Goal: Task Accomplishment & Management: Use online tool/utility

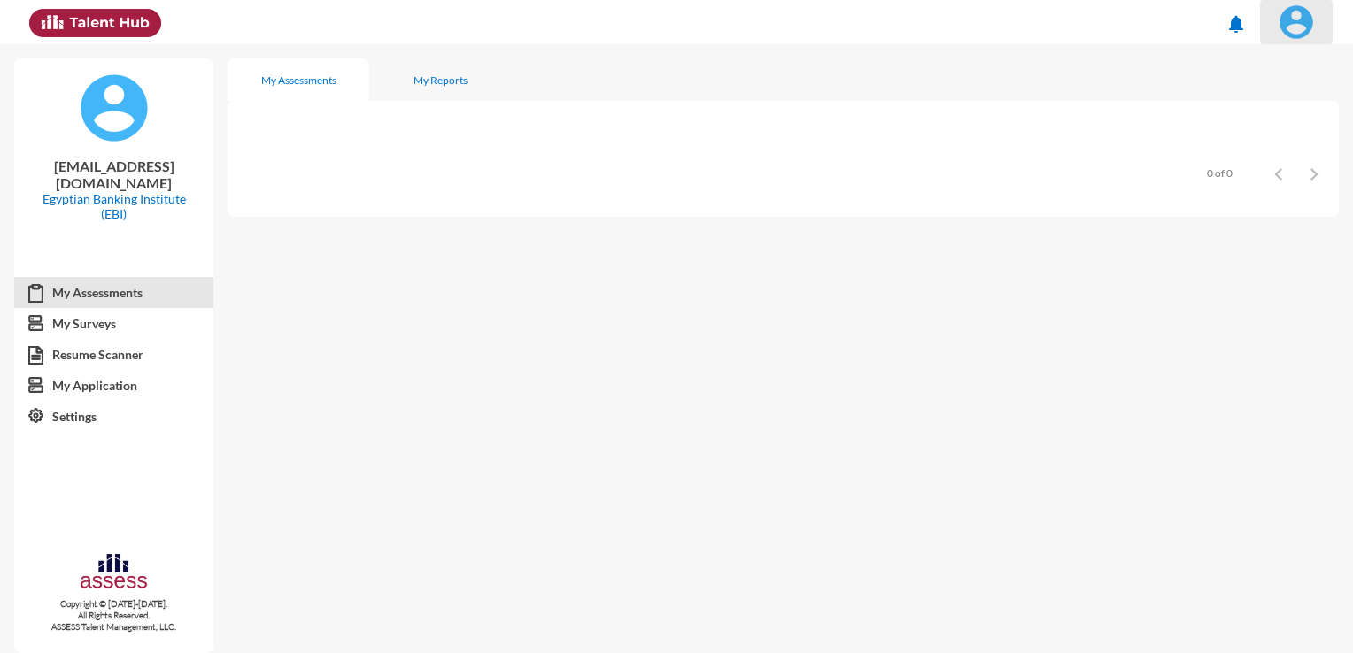
click at [1304, 33] on img at bounding box center [1296, 21] width 35 height 35
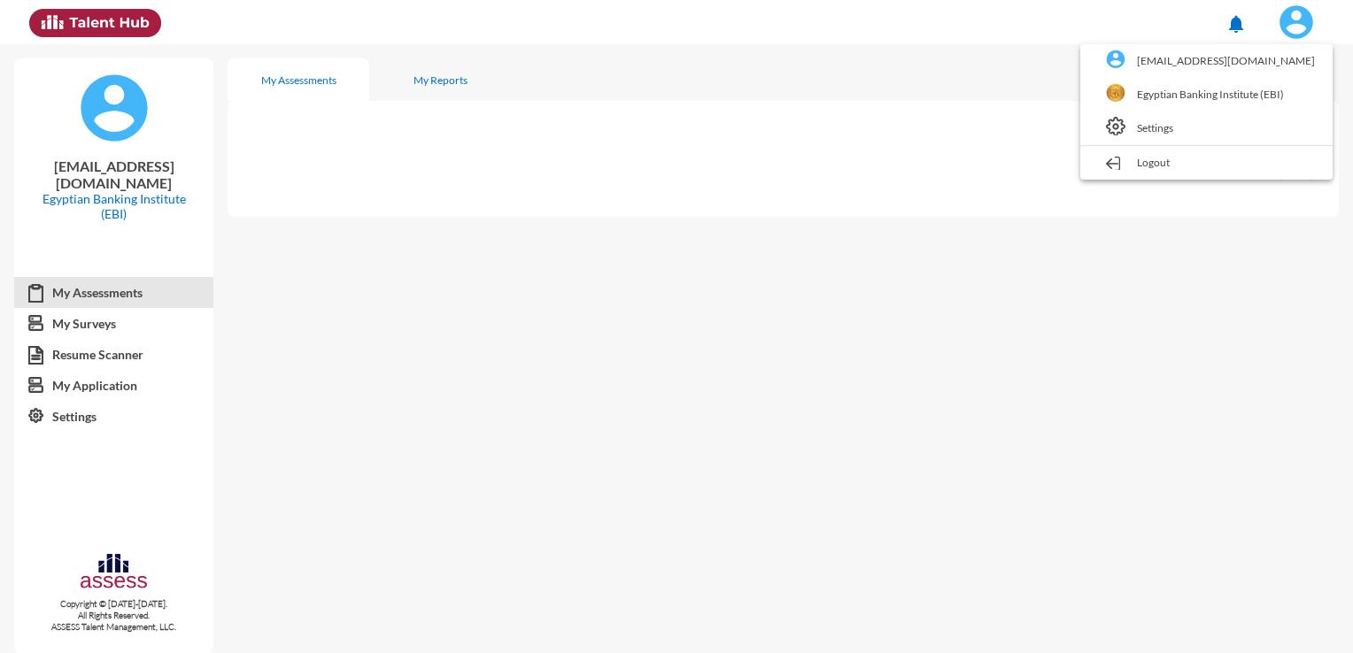
click at [1215, 90] on link "Egyptian Banking Institute (EBI)" at bounding box center [1206, 95] width 235 height 34
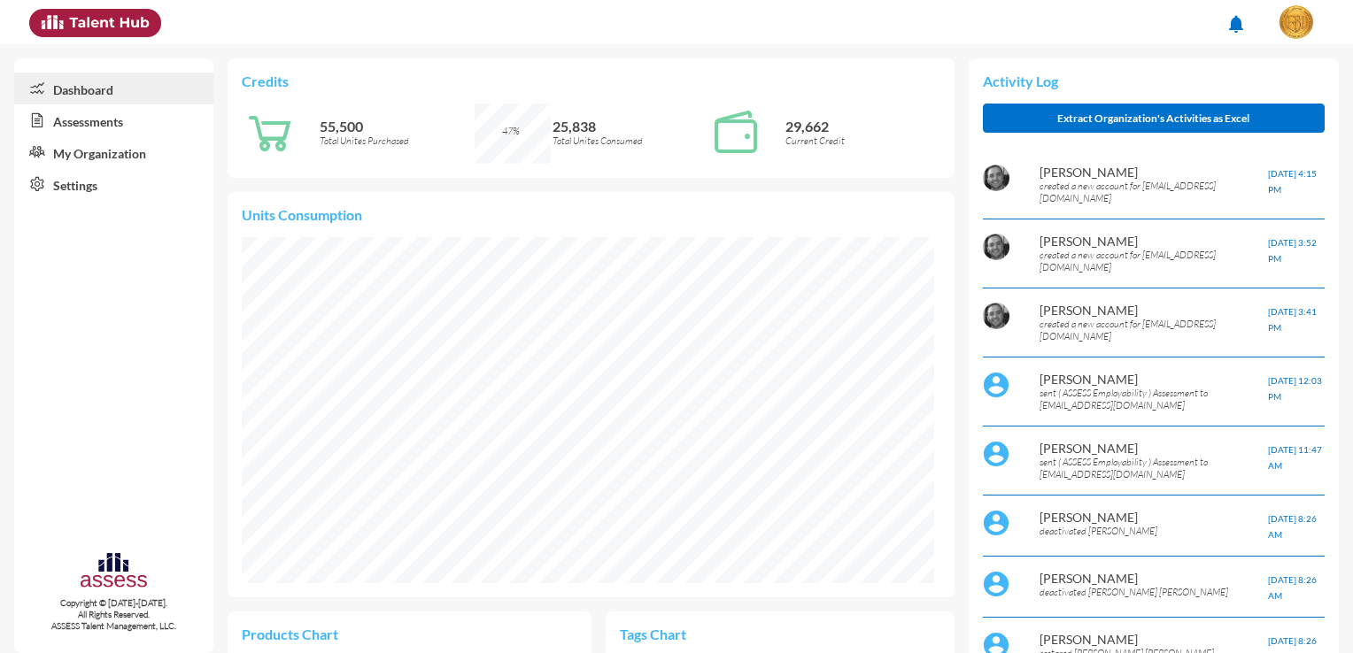
scroll to position [157, 332]
click at [141, 123] on link "Assessments" at bounding box center [113, 120] width 199 height 32
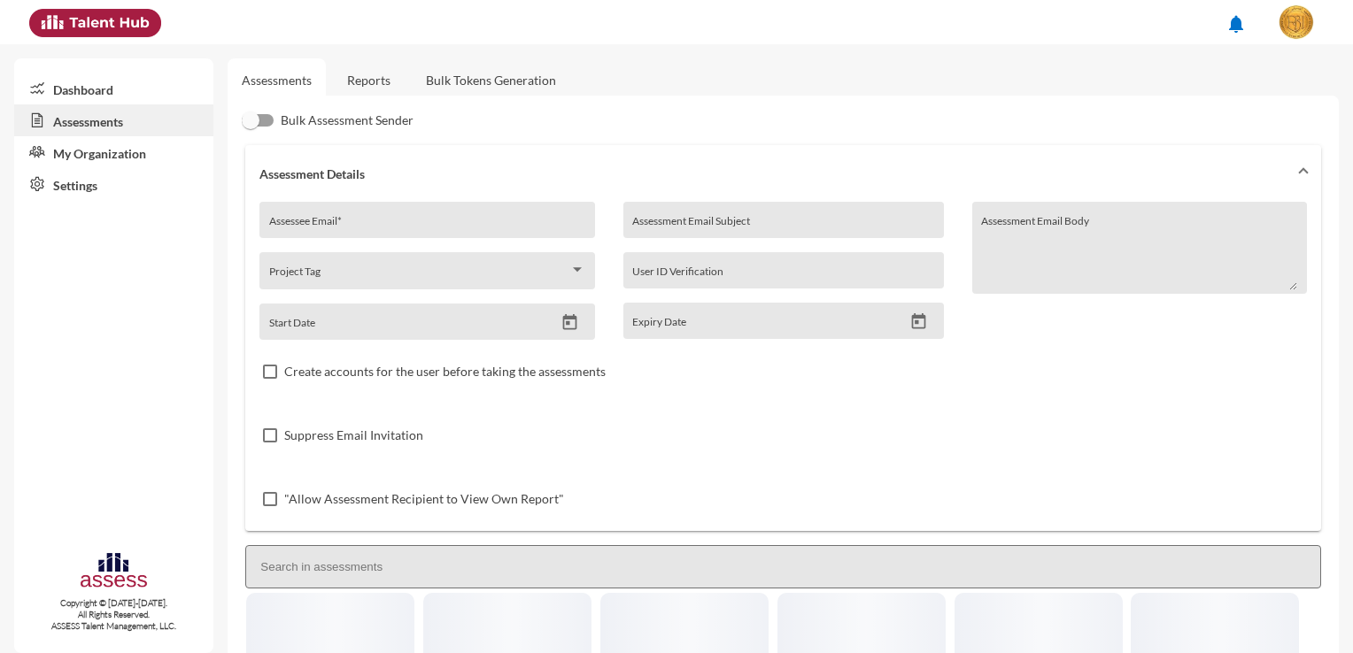
click at [506, 81] on link "Bulk Tokens Generation" at bounding box center [491, 79] width 158 height 43
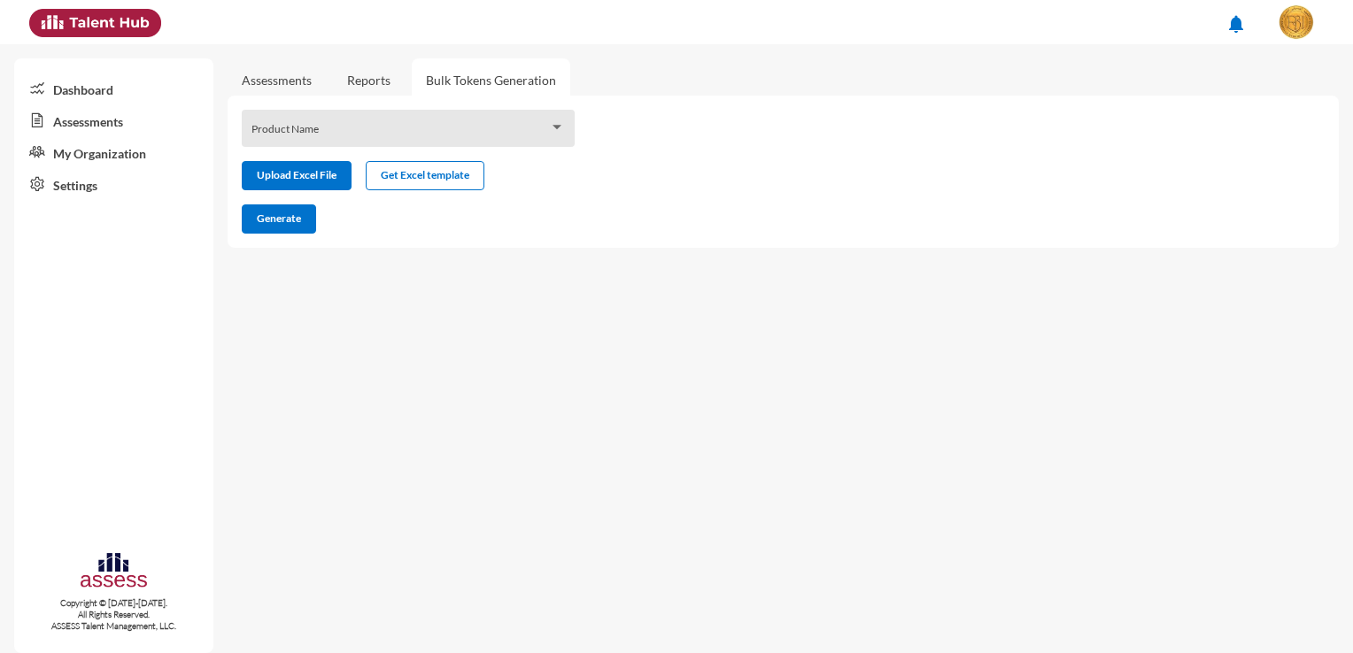
click at [421, 125] on div "Product Name" at bounding box center [408, 133] width 314 height 27
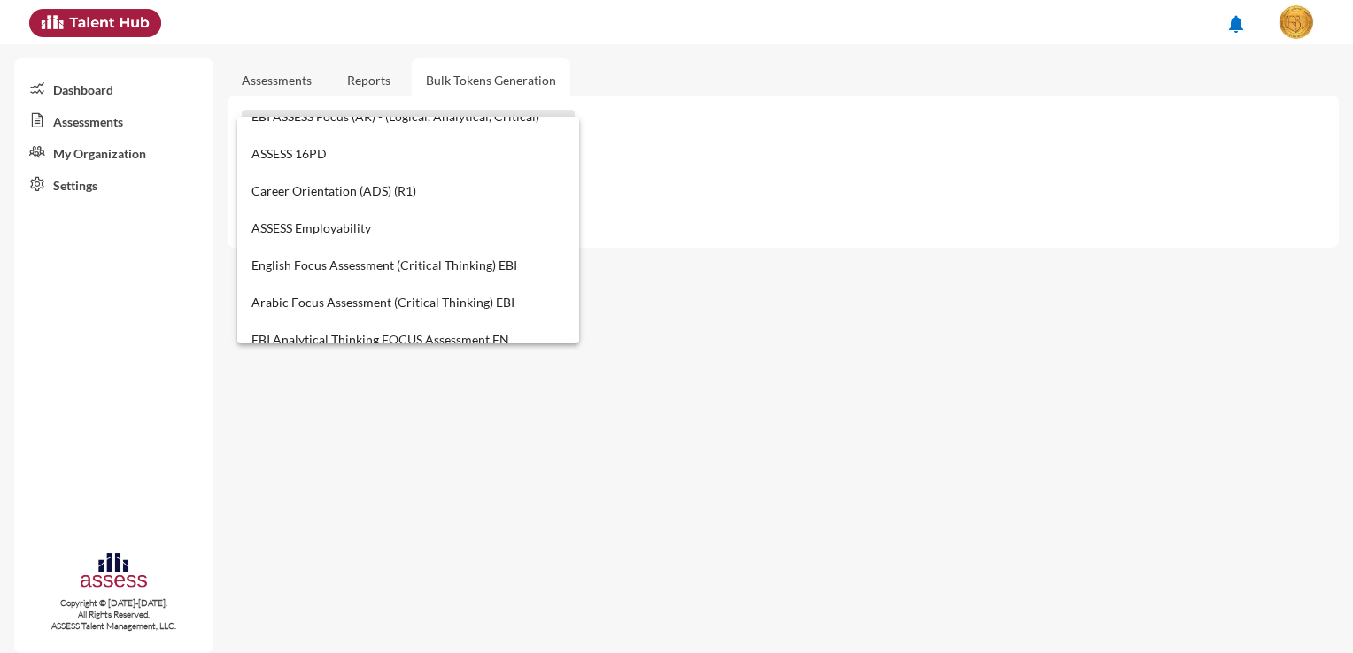
scroll to position [708, 0]
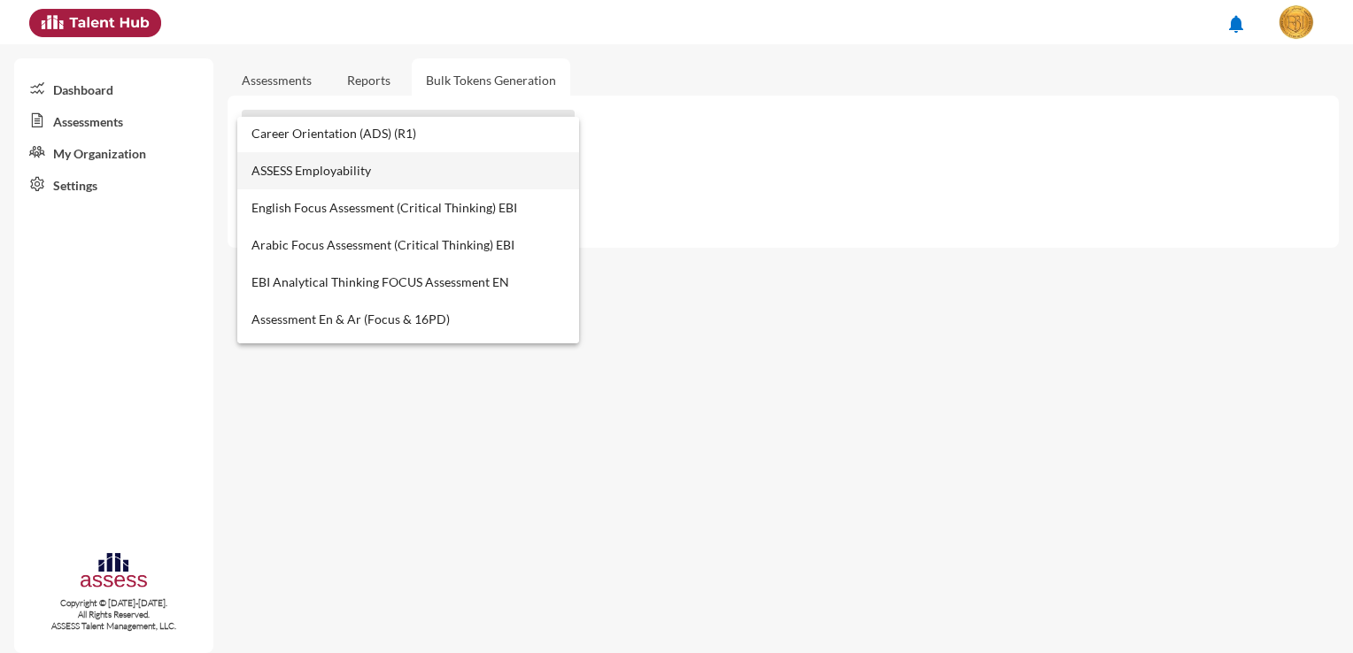
click at [430, 178] on span "ASSESS Employability" at bounding box center [408, 170] width 314 height 37
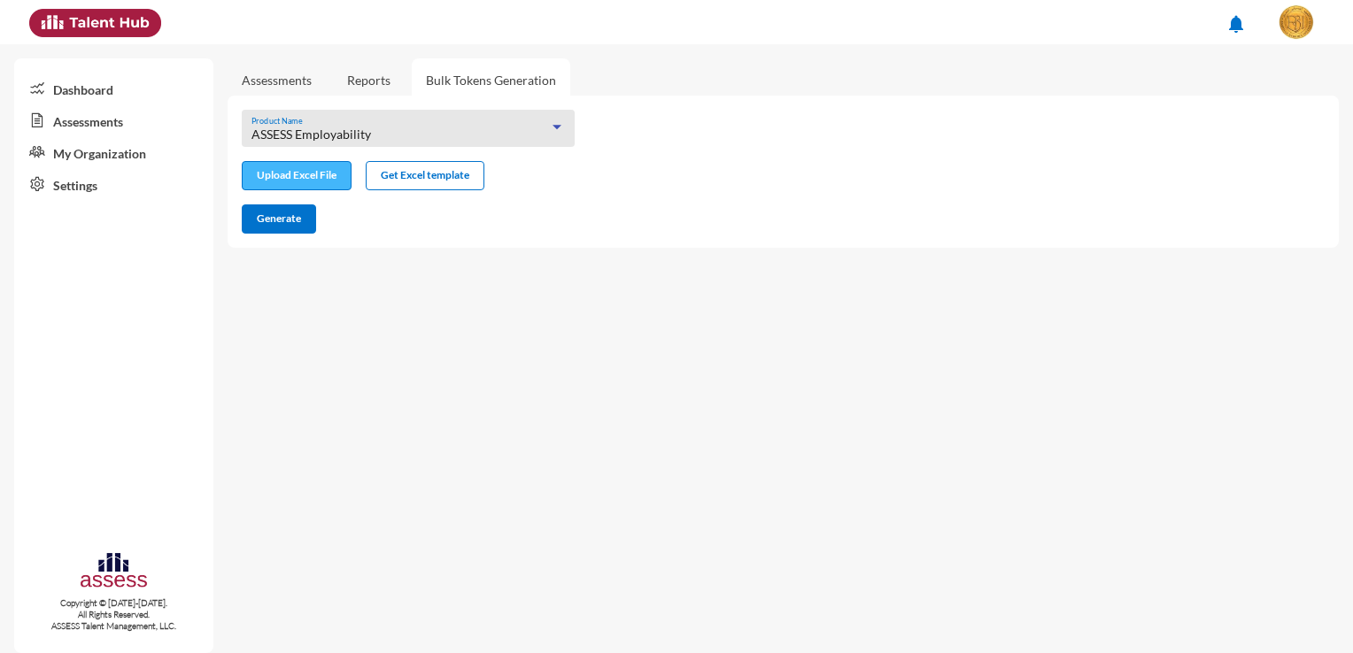
click at [311, 179] on input "file" at bounding box center [297, 177] width 108 height 19
type input "C:\fakepath\excel (13).xlsx"
click at [294, 232] on button "Generate" at bounding box center [279, 219] width 74 height 29
